Goal: Communication & Community: Answer question/provide support

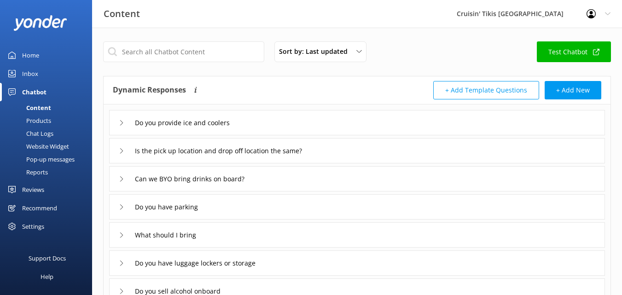
click at [33, 76] on div "Inbox" at bounding box center [30, 73] width 16 height 18
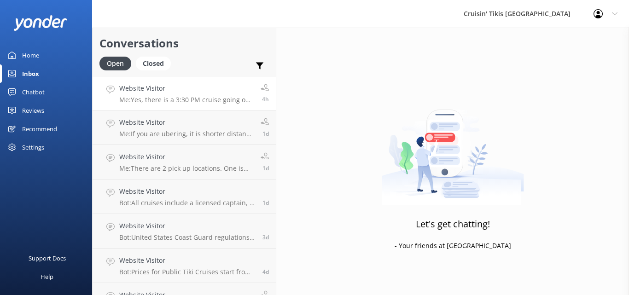
click at [163, 97] on p "Me: Yes, there is a 3:30 PM cruise going out [DATE] and an 8:30 PM cruise this …" at bounding box center [186, 100] width 134 height 8
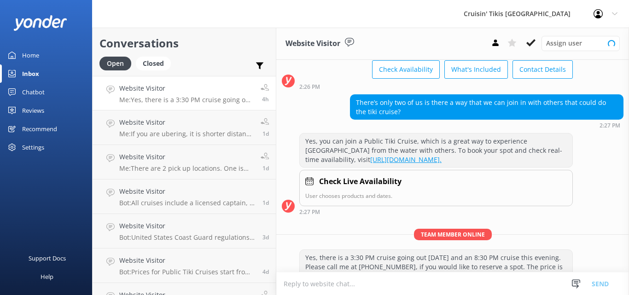
scroll to position [101, 0]
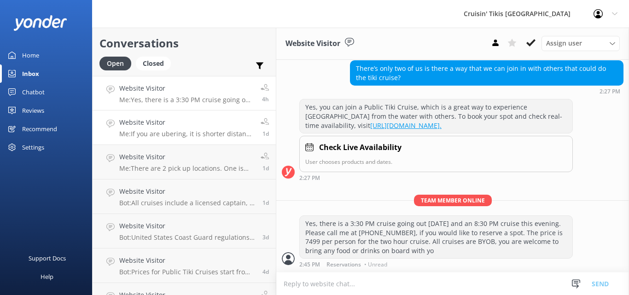
click at [159, 131] on p "Me: If you are ubering, it is shorter distance than walking from a parking lot …" at bounding box center [186, 134] width 134 height 8
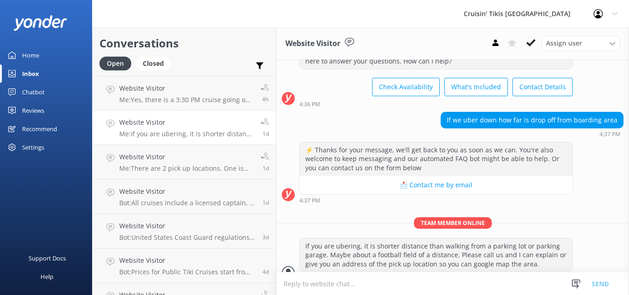
scroll to position [54, 0]
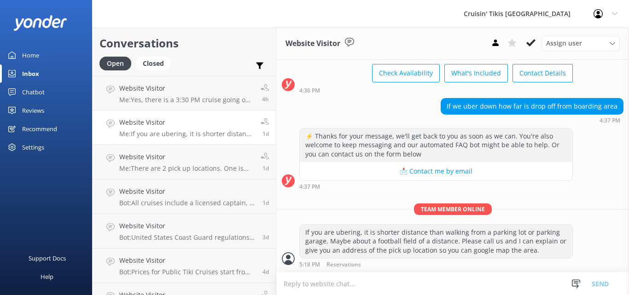
click at [36, 77] on div "Inbox" at bounding box center [30, 73] width 17 height 18
